Goal: Task Accomplishment & Management: Manage account settings

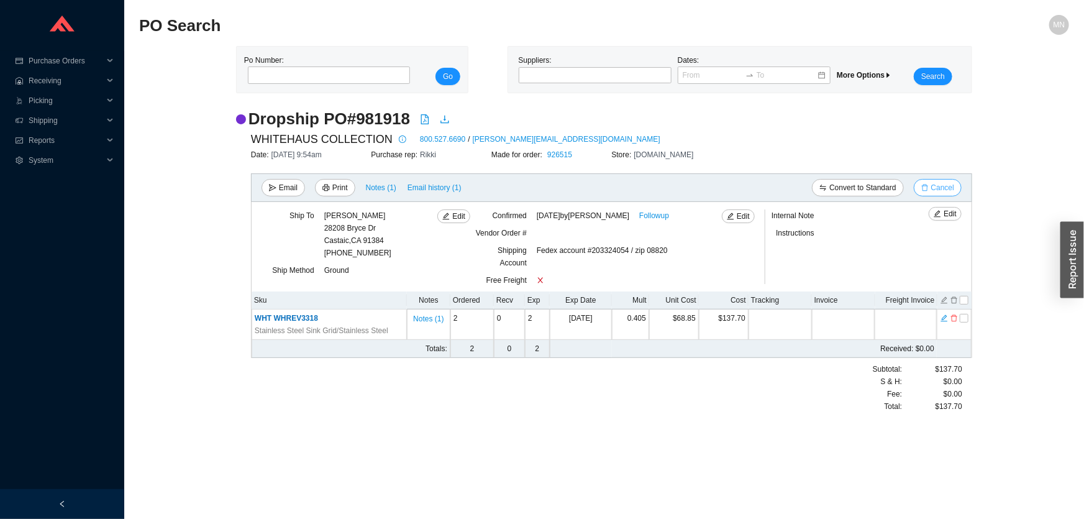
click at [942, 187] on span "Cancel" at bounding box center [942, 187] width 23 height 12
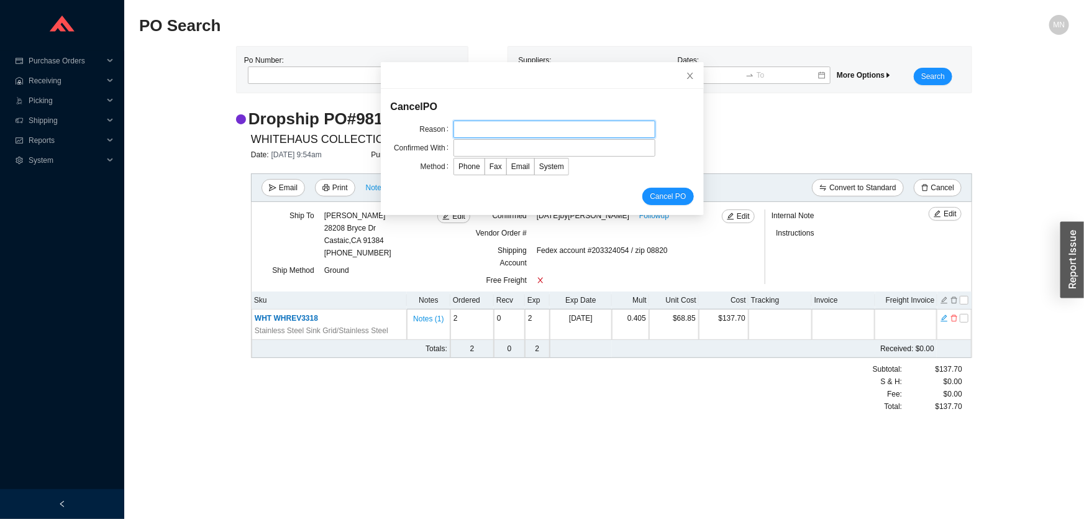
click at [454, 126] on input "text" at bounding box center [554, 129] width 202 height 17
type input "discontinued"
click at [485, 142] on input "text" at bounding box center [554, 147] width 202 height 17
drag, startPoint x: 500, startPoint y: 143, endPoint x: 416, endPoint y: 152, distance: 84.2
click at [406, 152] on div "Confirmed With [PERSON_NAME]" at bounding box center [542, 147] width 303 height 17
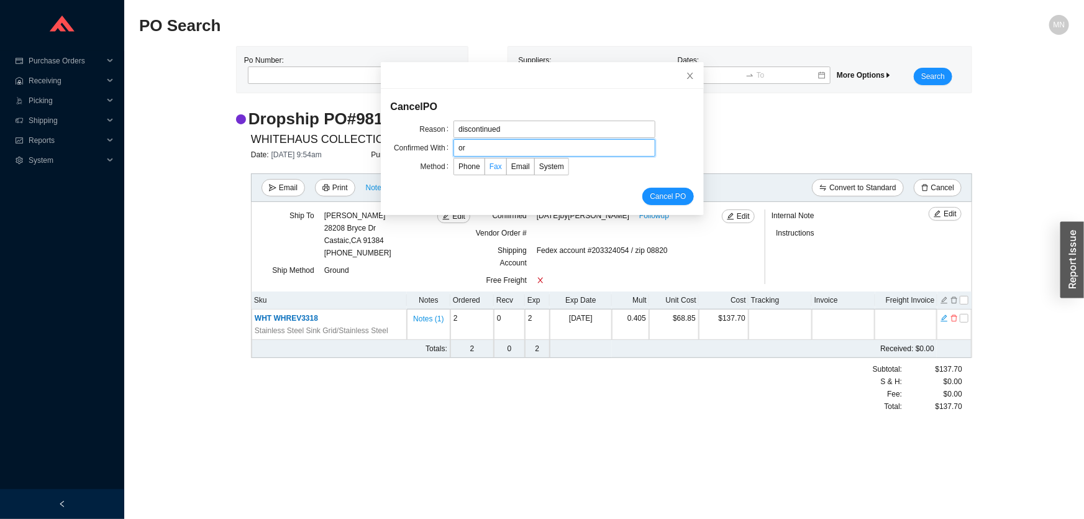
type input "Orders"
click at [518, 168] on span "Email" at bounding box center [520, 166] width 19 height 9
click at [507, 169] on input "Email" at bounding box center [507, 169] width 0 height 0
click at [650, 193] on span "Cancel PO" at bounding box center [668, 196] width 36 height 12
